Goal: Check status: Check status

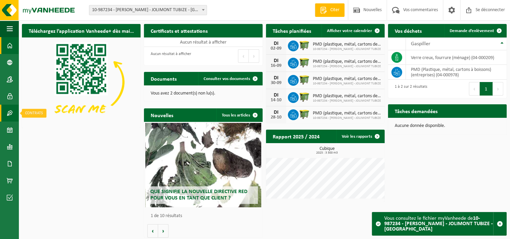
click at [7, 110] on span at bounding box center [10, 112] width 6 height 17
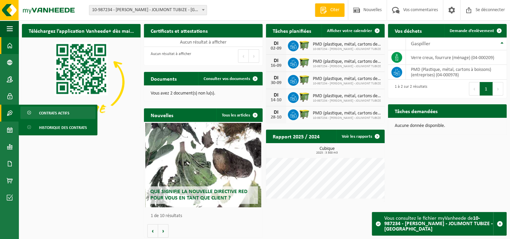
click at [52, 115] on span "Contrats actifs" at bounding box center [54, 112] width 30 height 13
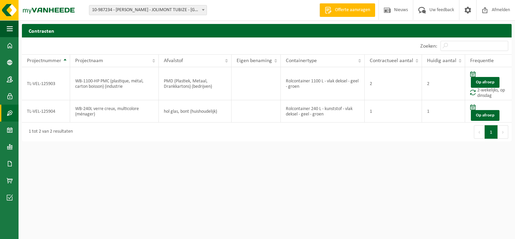
click at [115, 8] on span "10-987234 - [PERSON_NAME] - JOLIMONT TUBIZE - [GEOGRAPHIC_DATA]" at bounding box center [147, 9] width 117 height 9
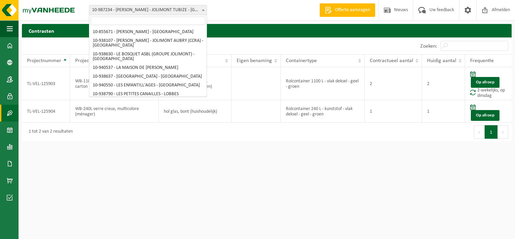
scroll to position [160, 0]
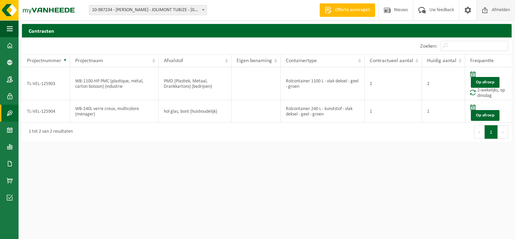
click at [500, 9] on span "Afmelden" at bounding box center [501, 10] width 22 height 20
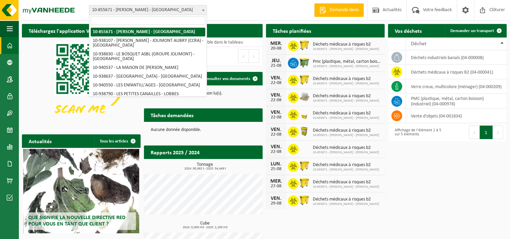
click at [152, 8] on span "10-855671 - [PERSON_NAME] - [GEOGRAPHIC_DATA]" at bounding box center [147, 9] width 117 height 9
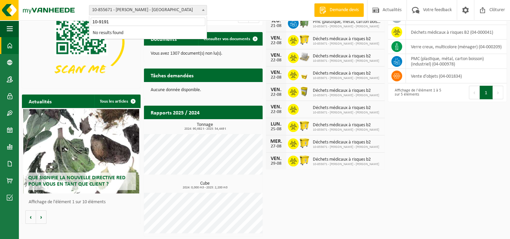
scroll to position [40, 0]
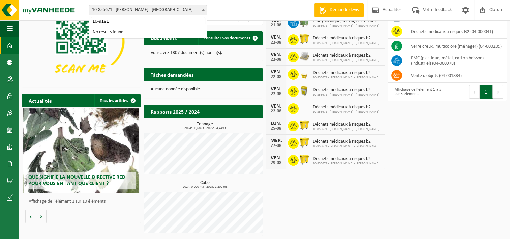
type input "10-9191"
click at [204, 10] on b at bounding box center [203, 10] width 3 height 2
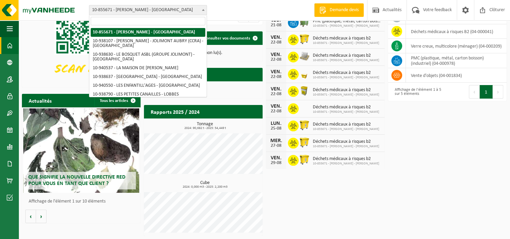
click at [204, 10] on b at bounding box center [203, 10] width 3 height 2
click at [112, 21] on input "search" at bounding box center [148, 21] width 115 height 8
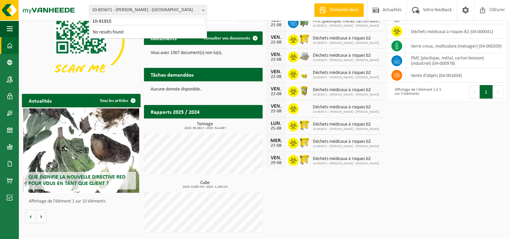
type input "10-919151"
click at [124, 46] on img at bounding box center [81, 41] width 119 height 89
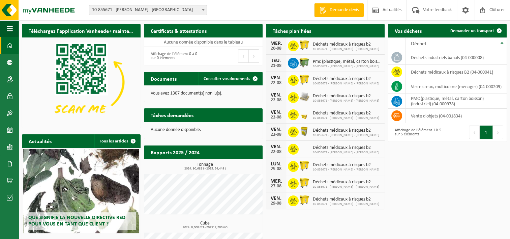
scroll to position [0, 0]
click at [495, 9] on span "Clôturer" at bounding box center [496, 10] width 19 height 20
